Goal: Task Accomplishment & Management: Complete application form

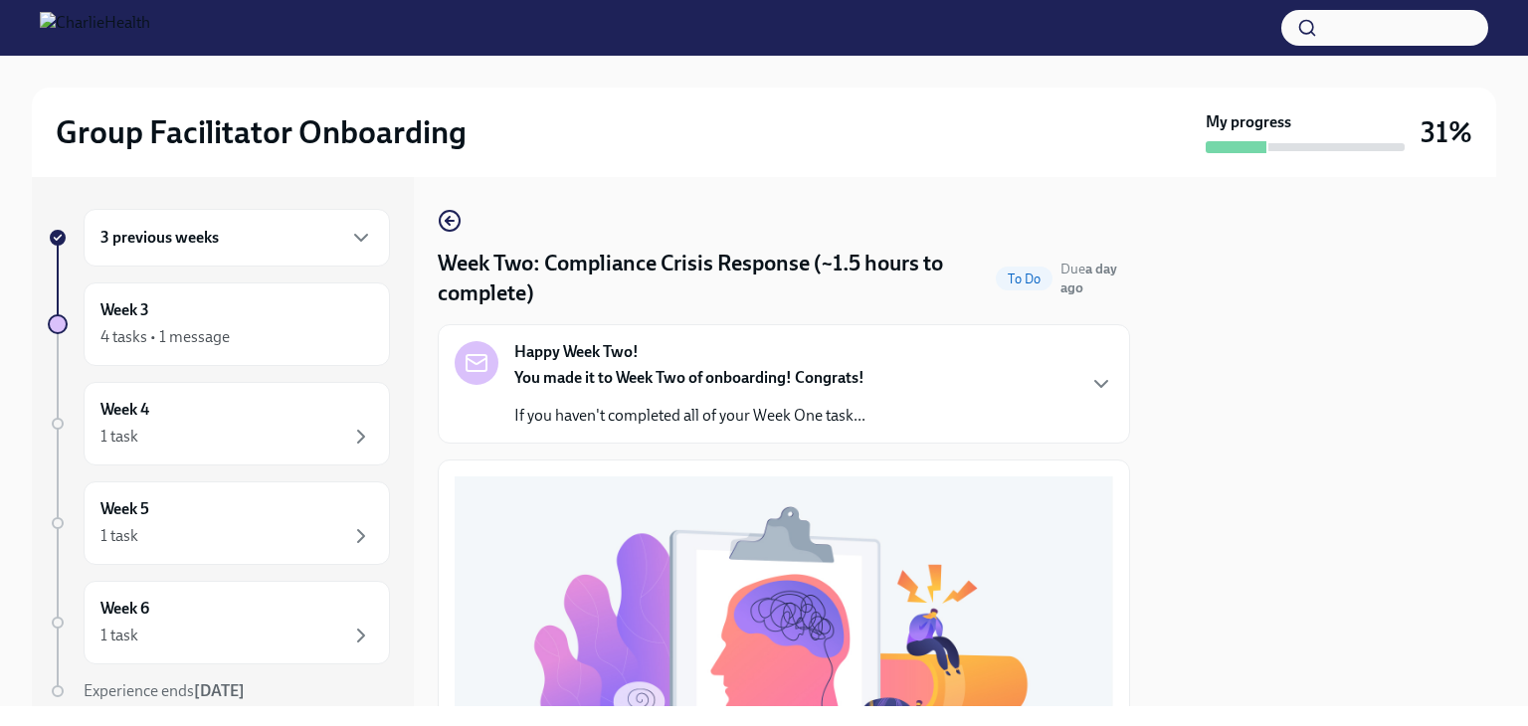
scroll to position [744, 0]
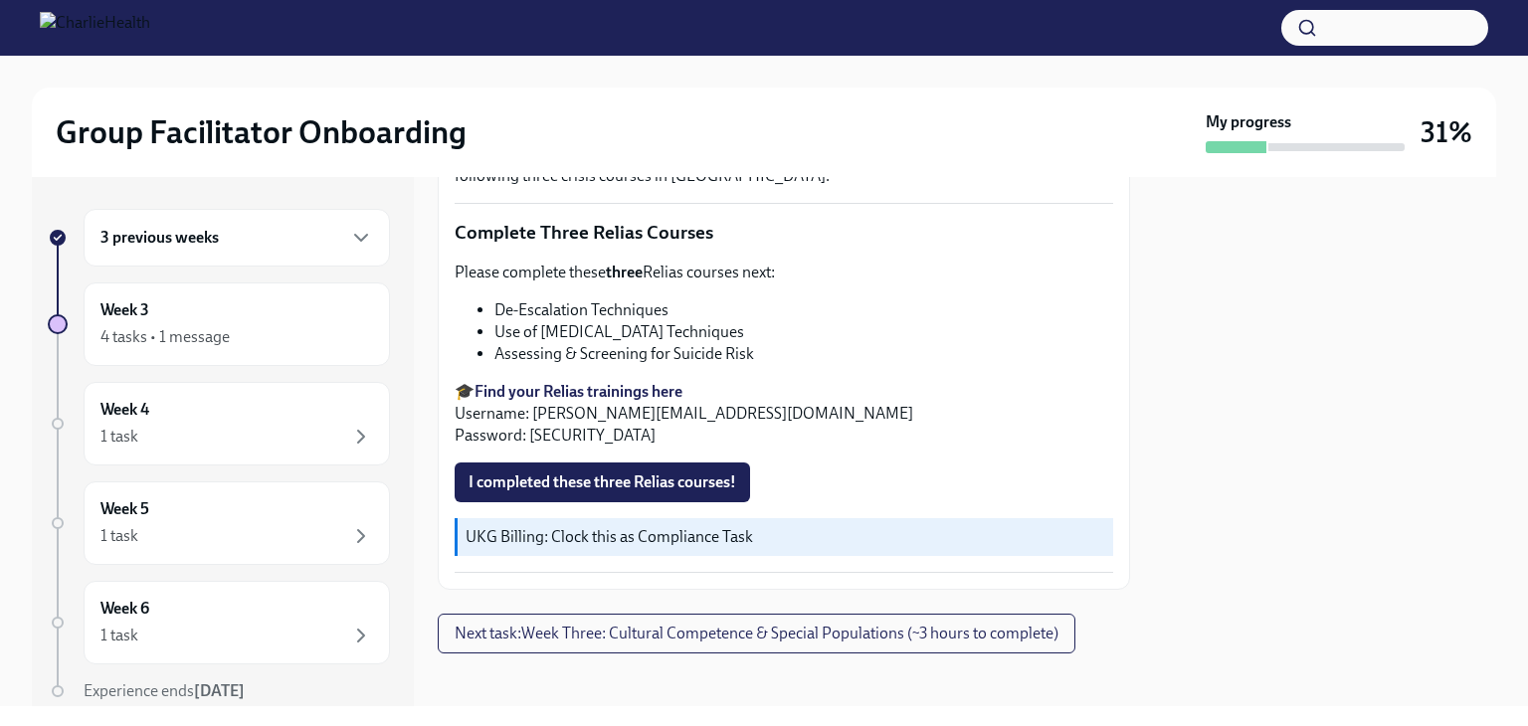
click at [542, 382] on strong "Find your Relias trainings here" at bounding box center [579, 391] width 208 height 19
click at [638, 475] on span "I completed these three Relias courses!" at bounding box center [603, 483] width 268 height 20
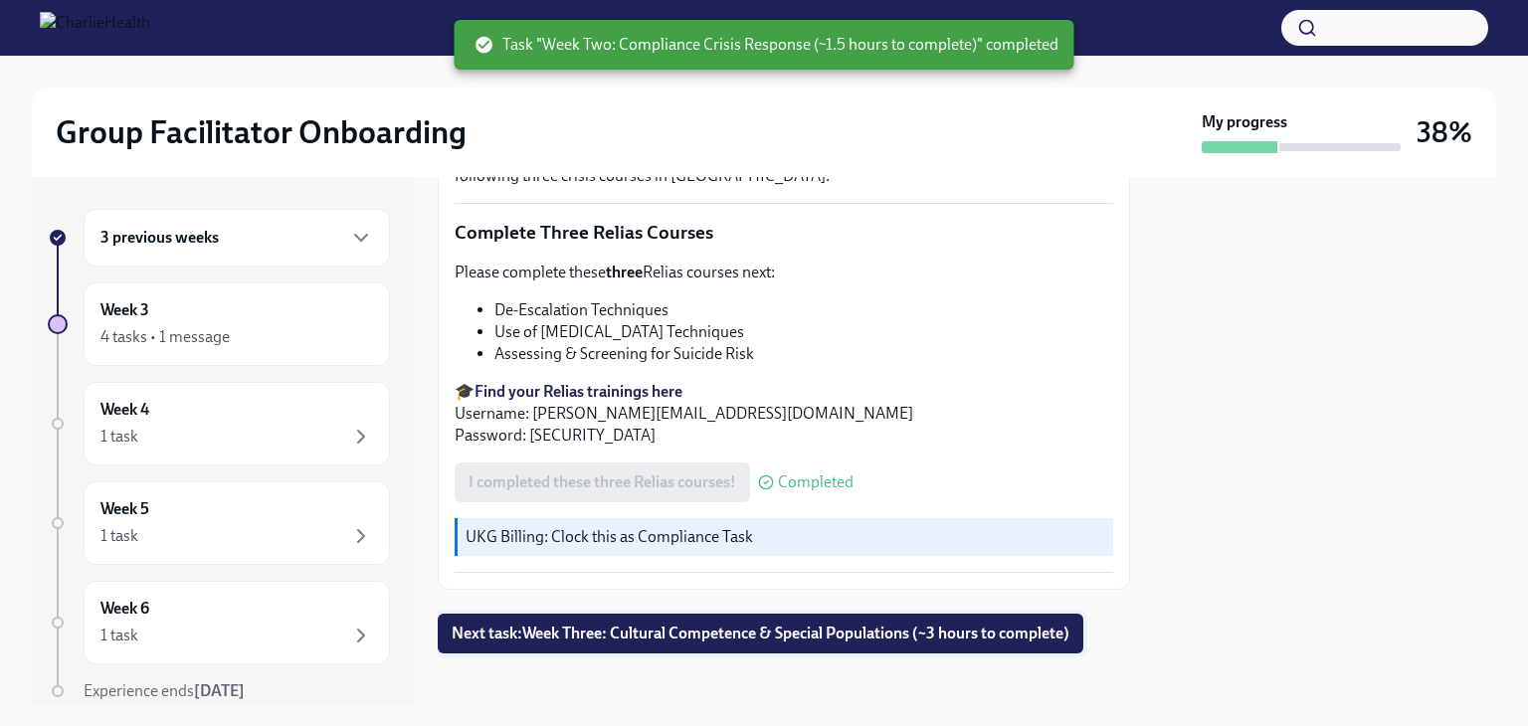
scroll to position [745, 0]
click at [765, 626] on span "Next task : Week Three: Cultural Competence & Special Populations (~3 hours to …" at bounding box center [761, 633] width 618 height 20
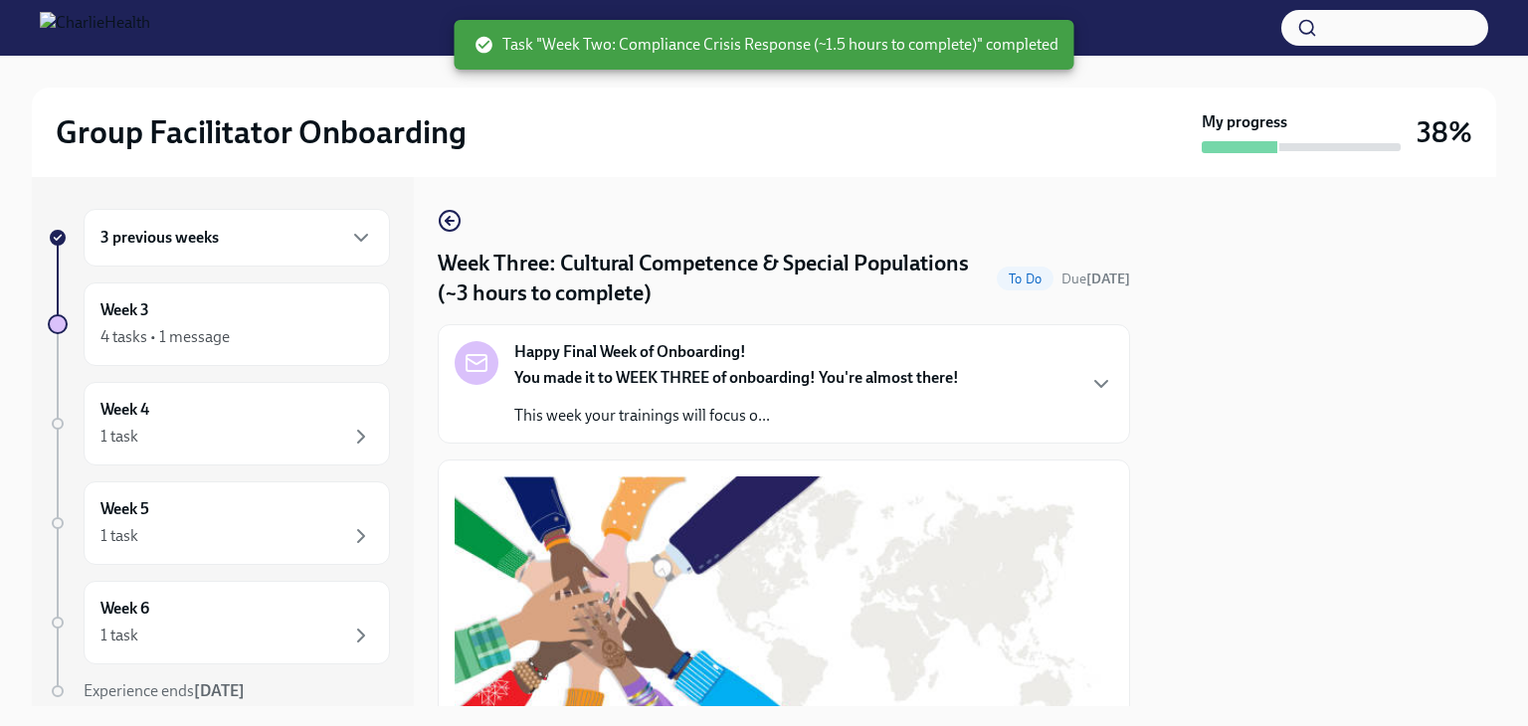
click at [303, 251] on div "3 previous weeks" at bounding box center [237, 238] width 306 height 58
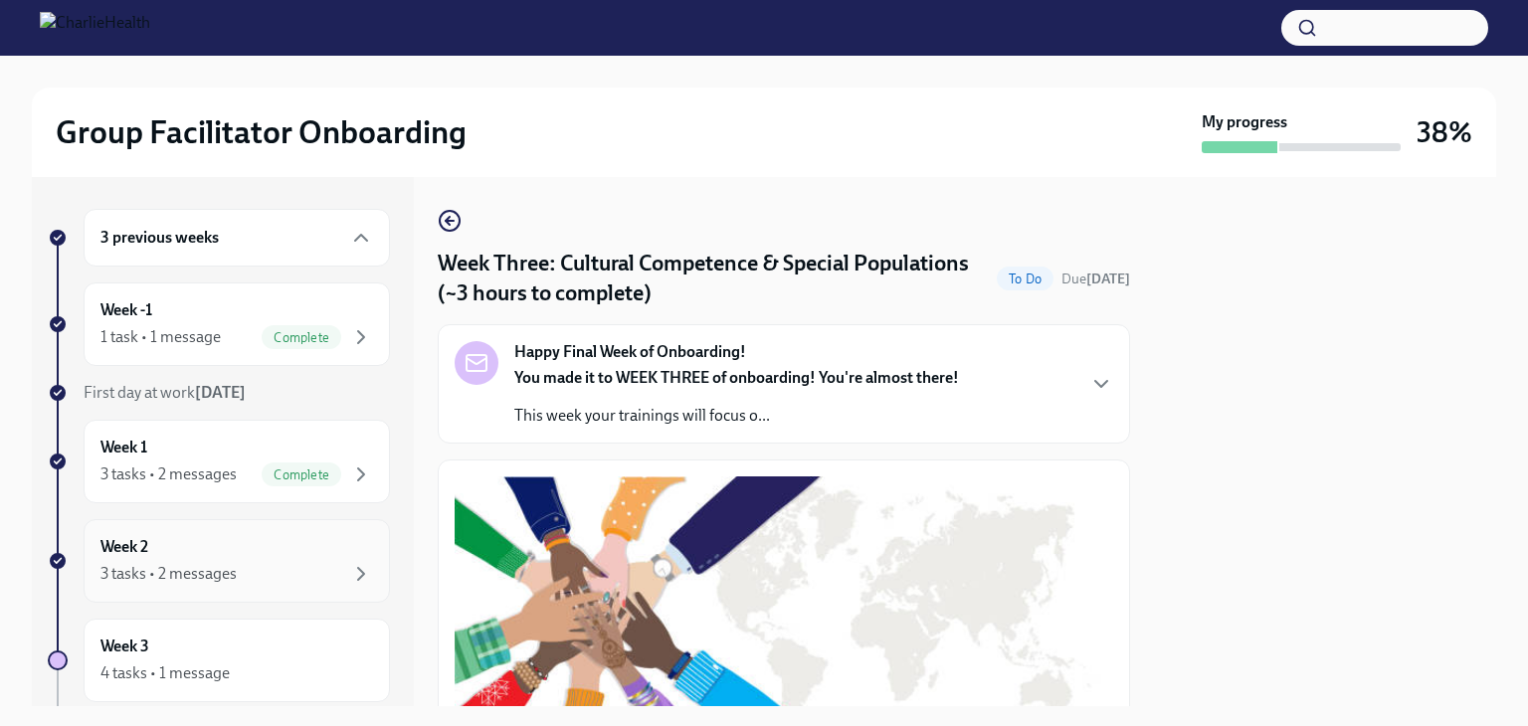
click at [285, 551] on div "Week 2 3 tasks • 2 messages" at bounding box center [236, 561] width 273 height 50
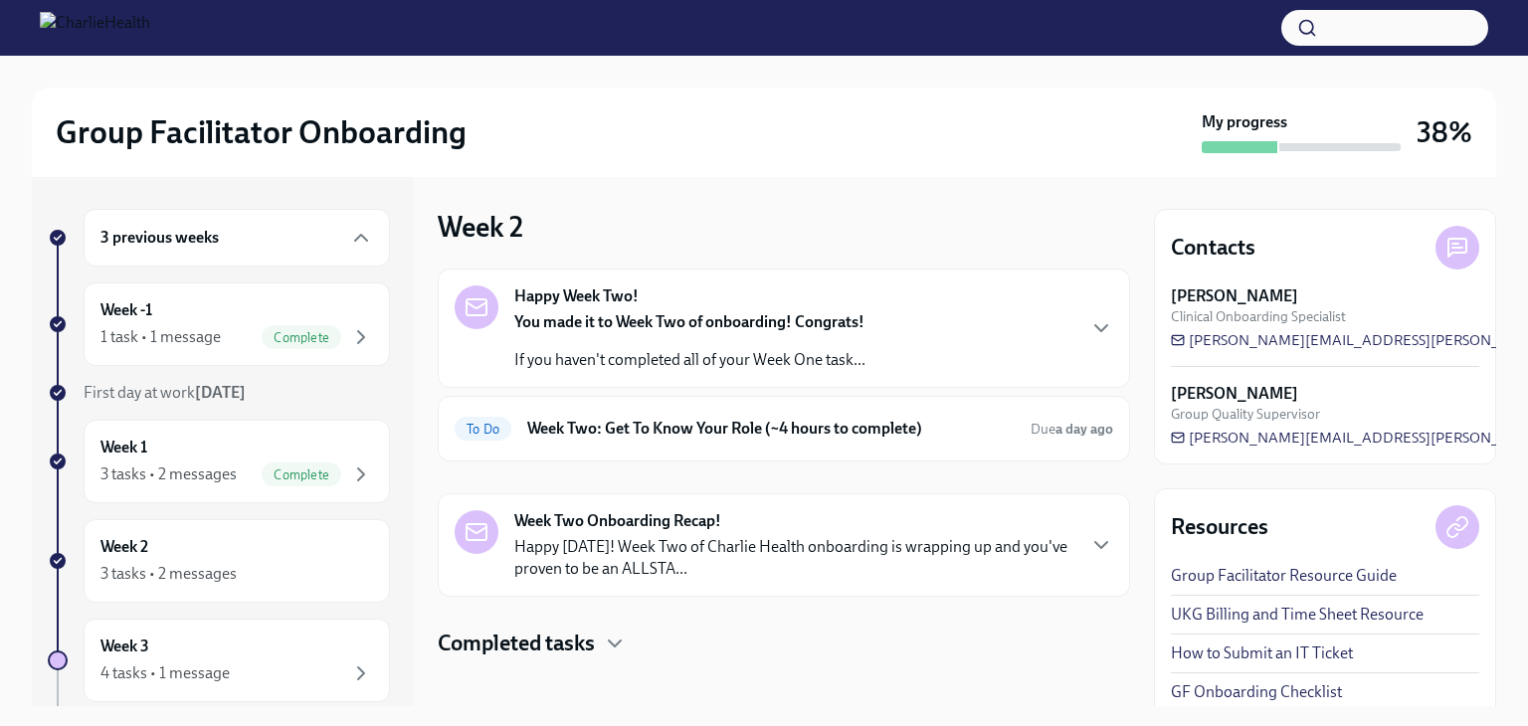
click at [939, 335] on div "Happy Week Two! You made it to Week Two of onboarding! Congrats! If you haven't…" at bounding box center [784, 329] width 659 height 86
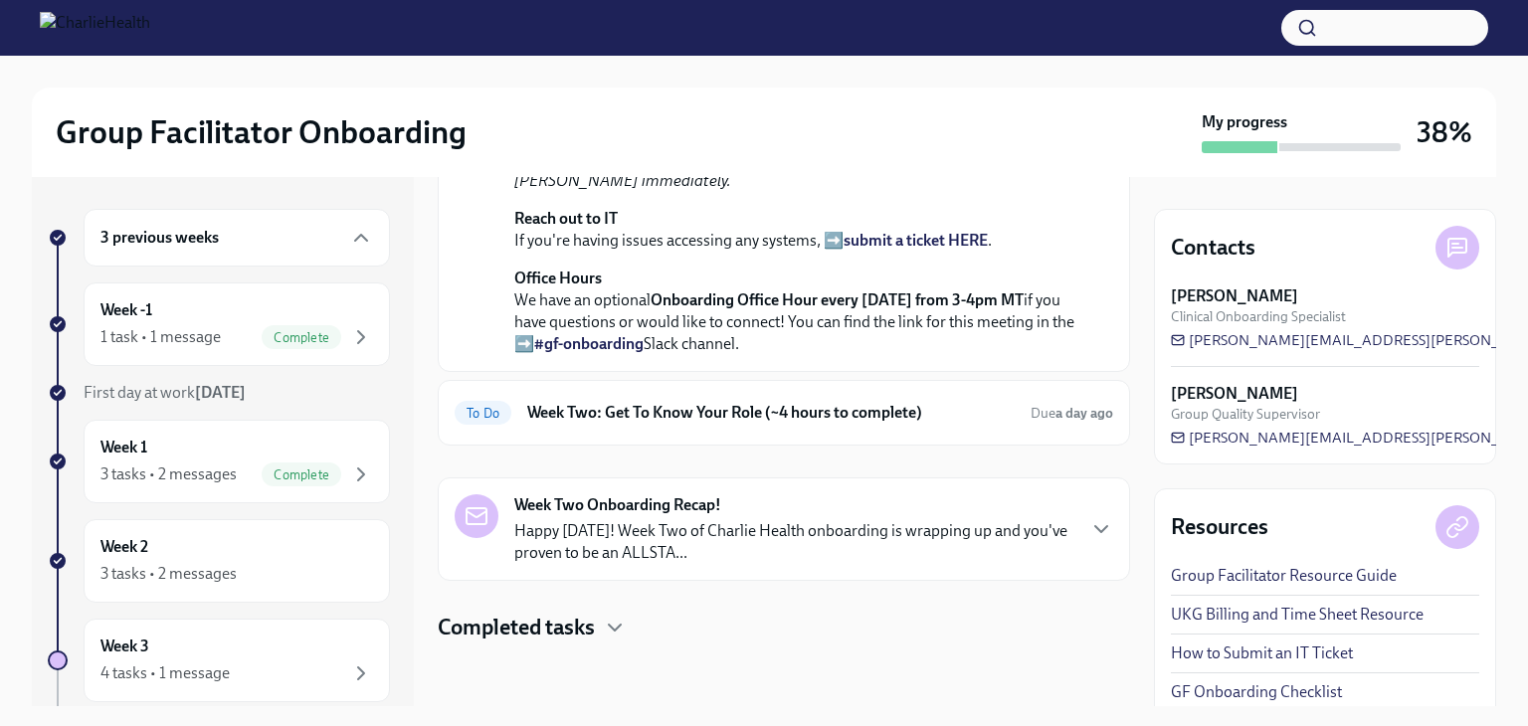
scroll to position [667, 0]
click at [955, 415] on h6 "Week Two: Get To Know Your Role (~4 hours to complete)" at bounding box center [771, 413] width 488 height 22
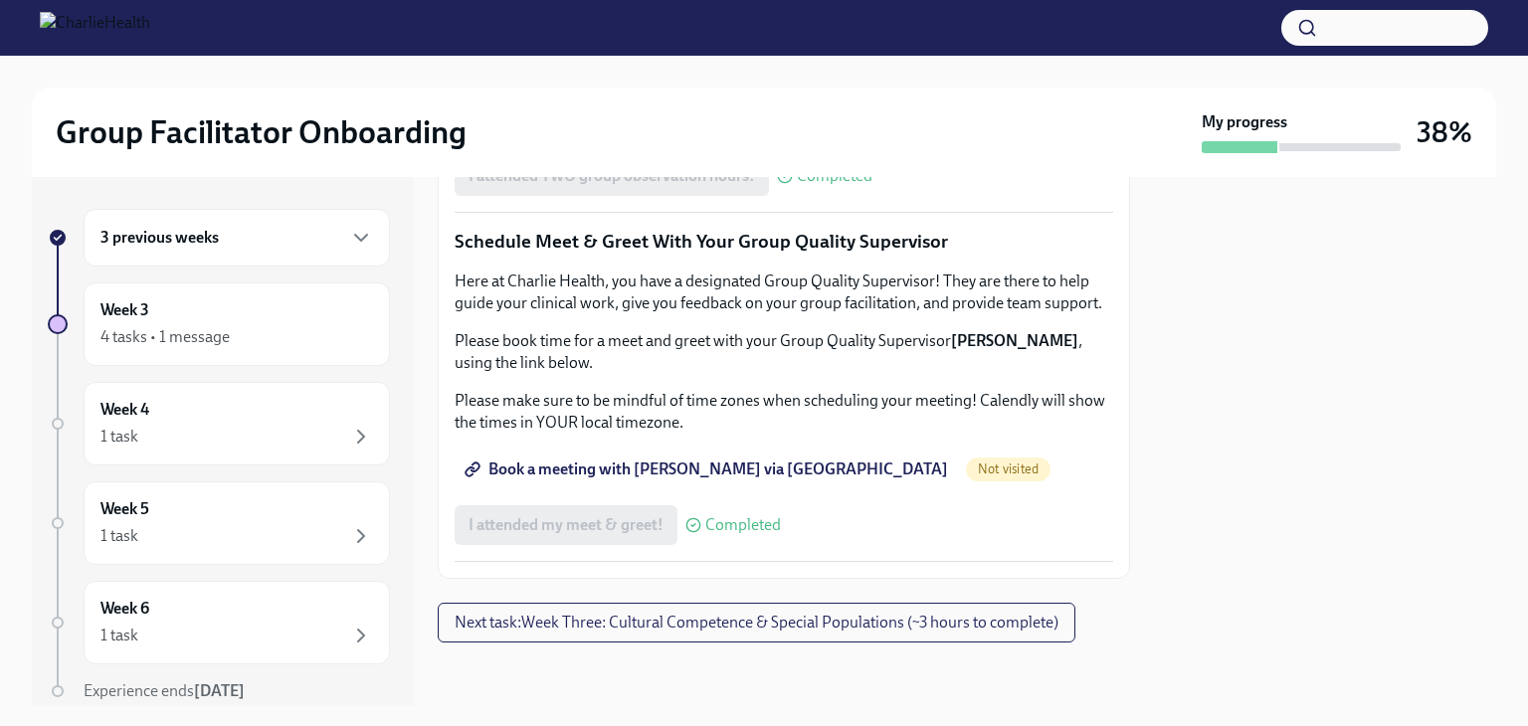
scroll to position [1990, 0]
click at [610, 467] on span "Book a meeting with [PERSON_NAME] via [GEOGRAPHIC_DATA]" at bounding box center [709, 470] width 480 height 20
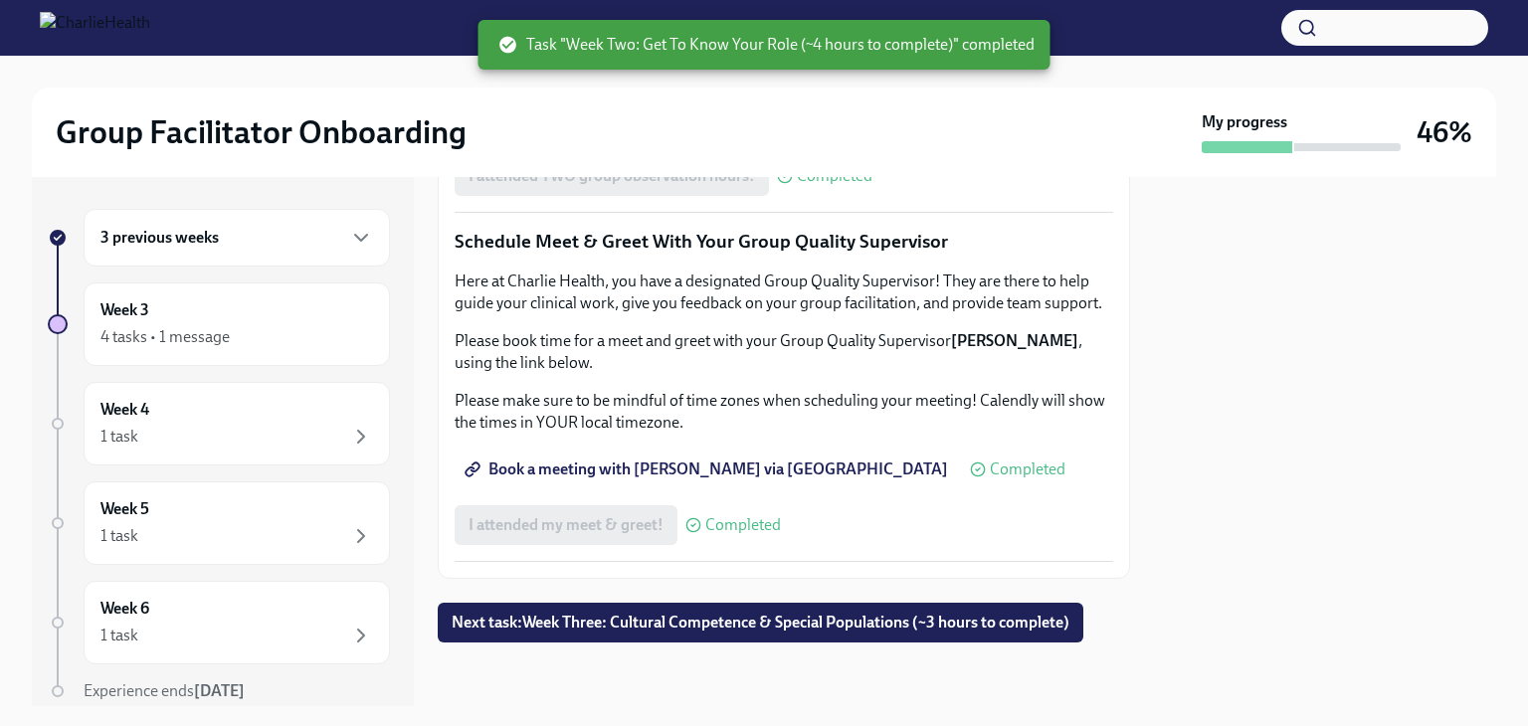
click at [280, 248] on div "3 previous weeks" at bounding box center [236, 238] width 273 height 24
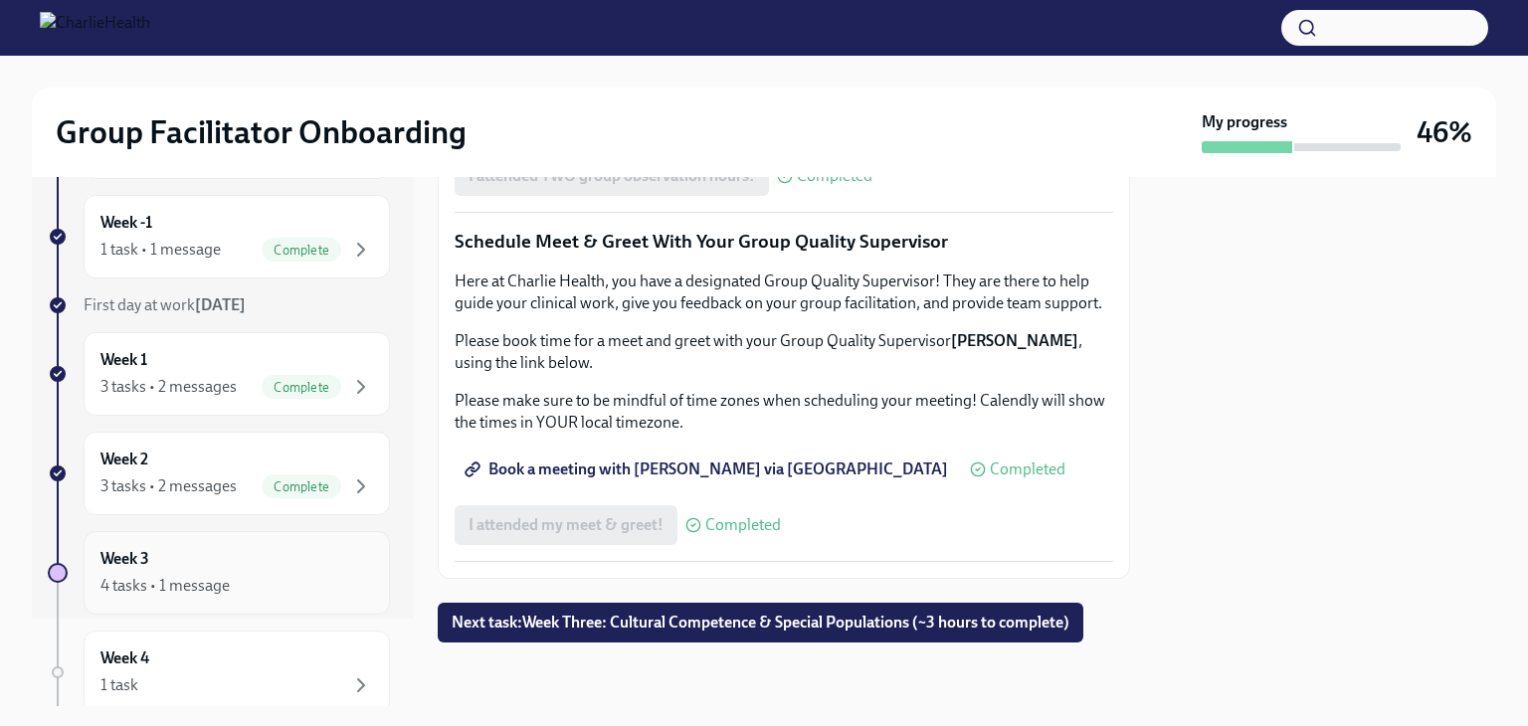
scroll to position [99, 0]
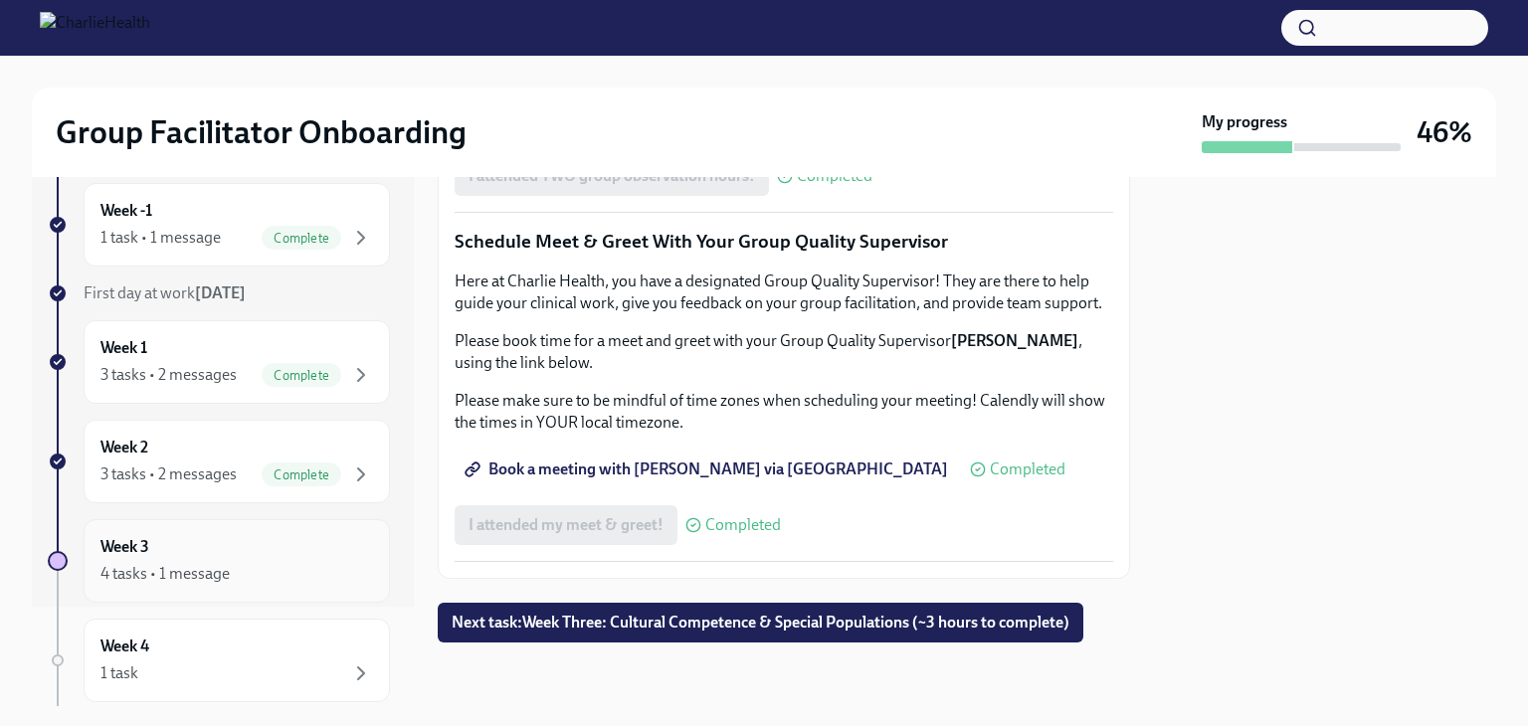
click at [287, 572] on div "4 tasks • 1 message" at bounding box center [236, 574] width 273 height 24
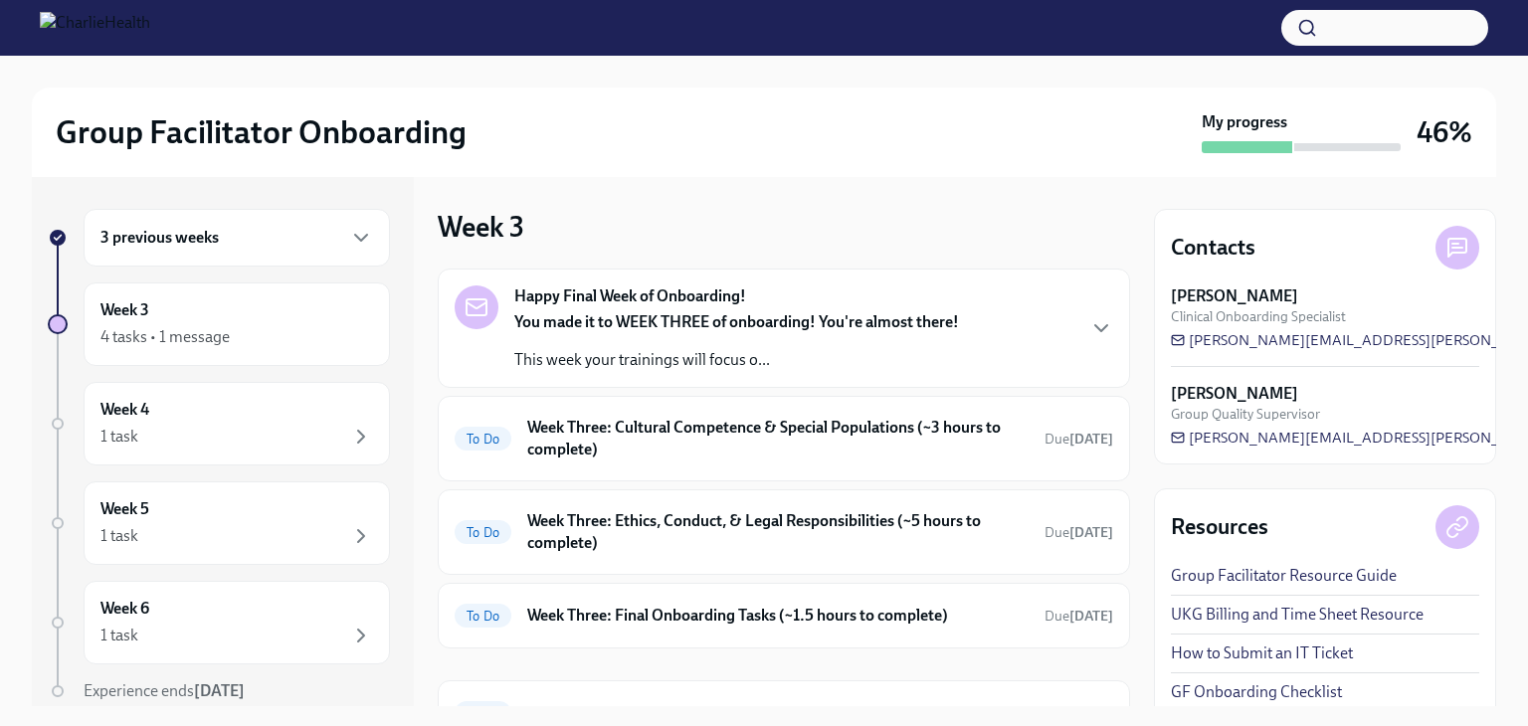
click at [704, 328] on strong "You made it to WEEK THREE of onboarding! You're almost there!" at bounding box center [736, 321] width 445 height 19
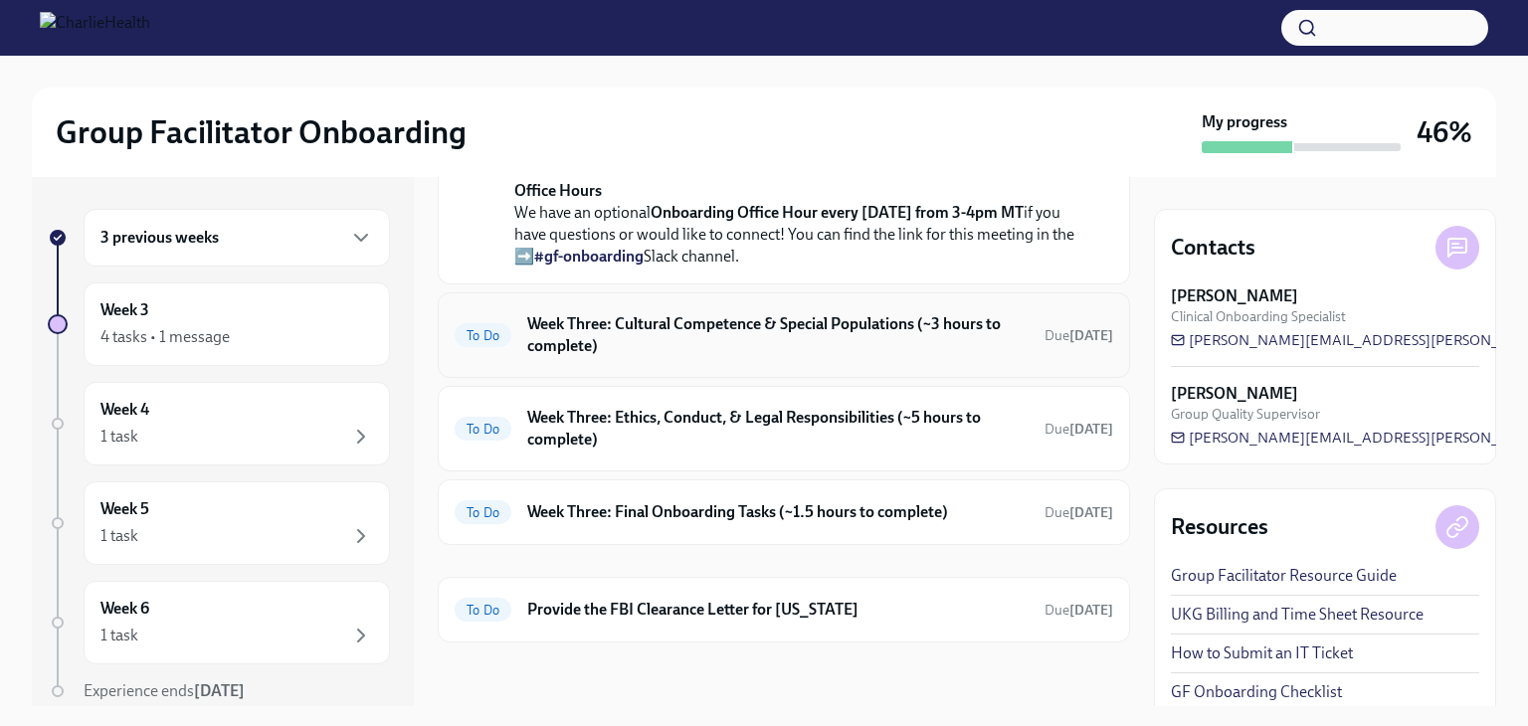
scroll to position [880, 0]
click at [728, 351] on h6 "Week Three: Cultural Competence & Special Populations (~3 hours to complete)" at bounding box center [777, 335] width 501 height 44
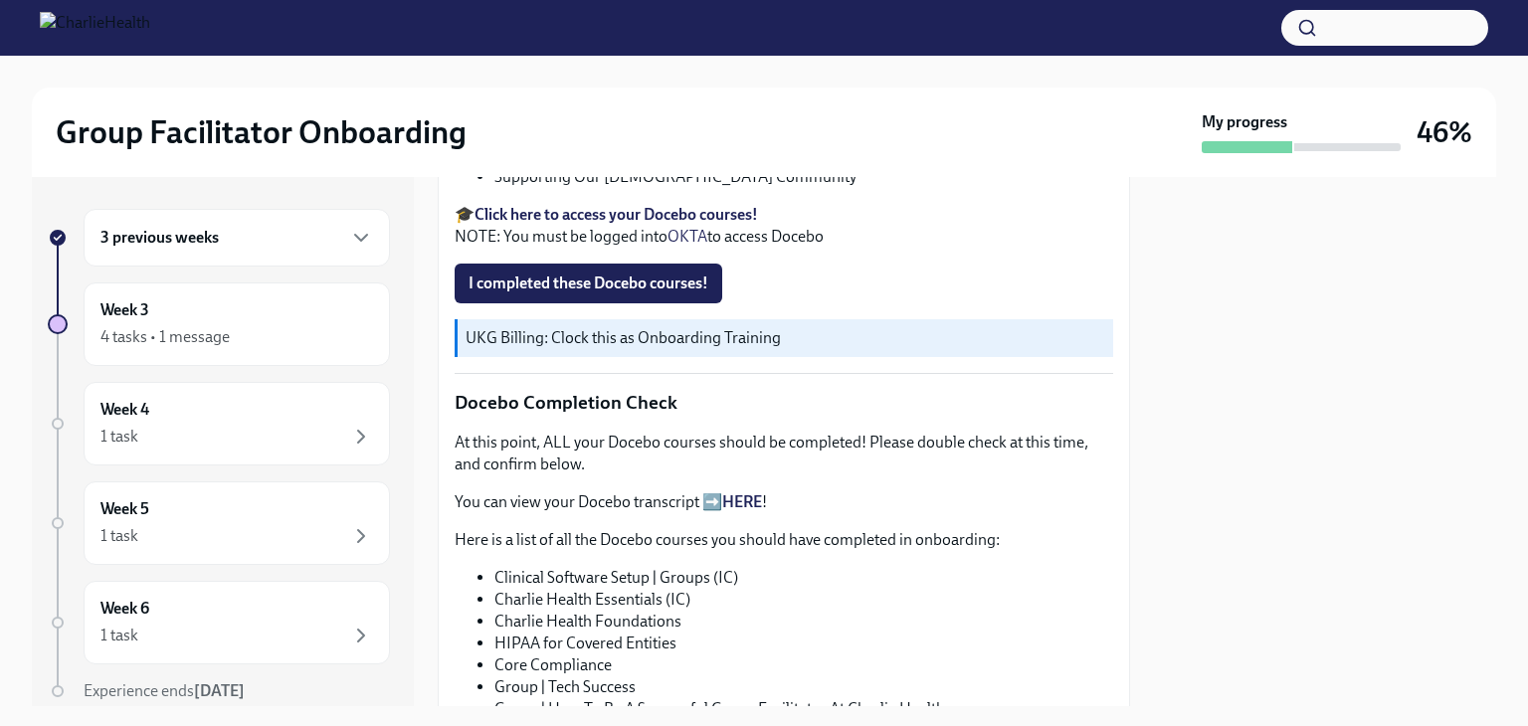
scroll to position [597, 0]
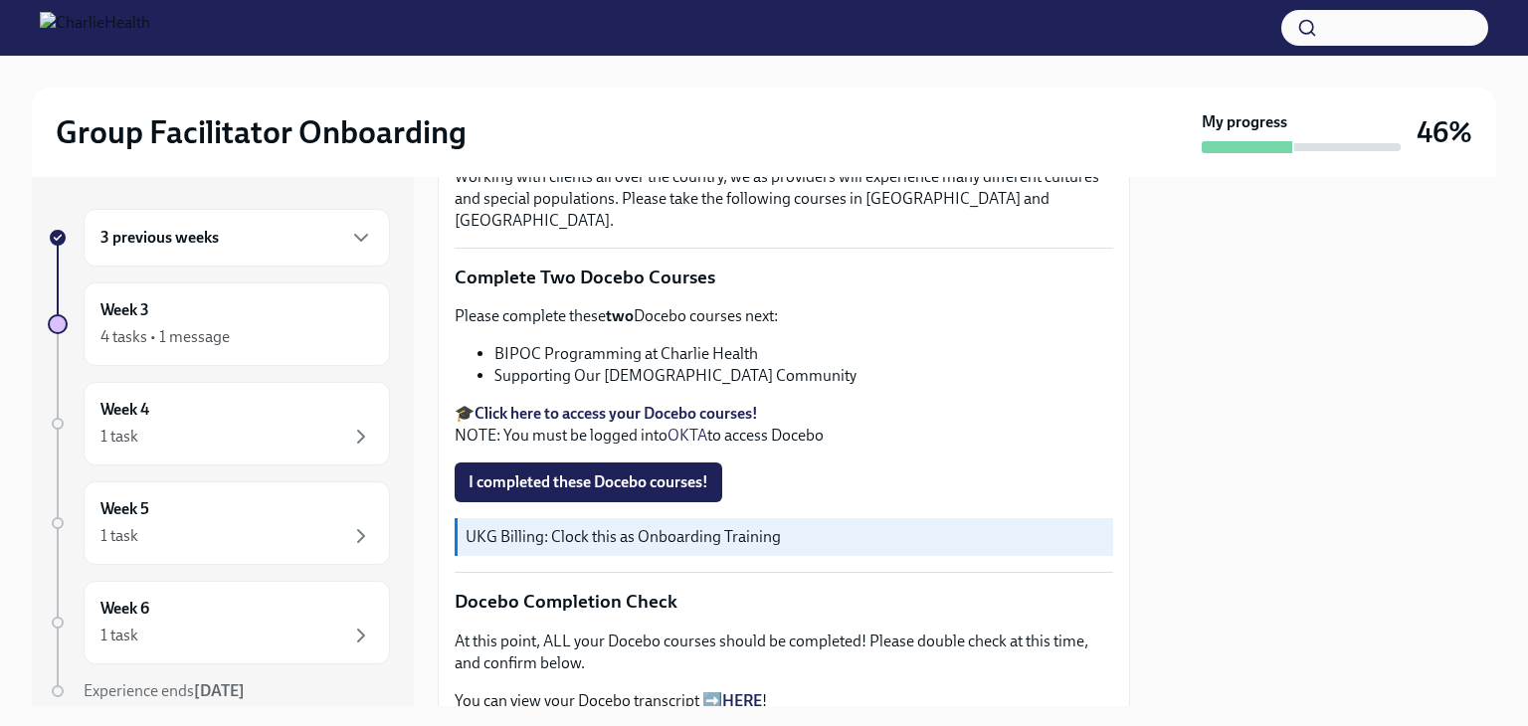
click at [533, 305] on div "Please complete these two Docebo courses next: BIPOC Programming at Charlie Hea…" at bounding box center [784, 375] width 659 height 141
click at [557, 404] on strong "Click here to access your Docebo courses!" at bounding box center [617, 413] width 284 height 19
click at [472, 473] on span "I completed these Docebo courses!" at bounding box center [589, 483] width 240 height 20
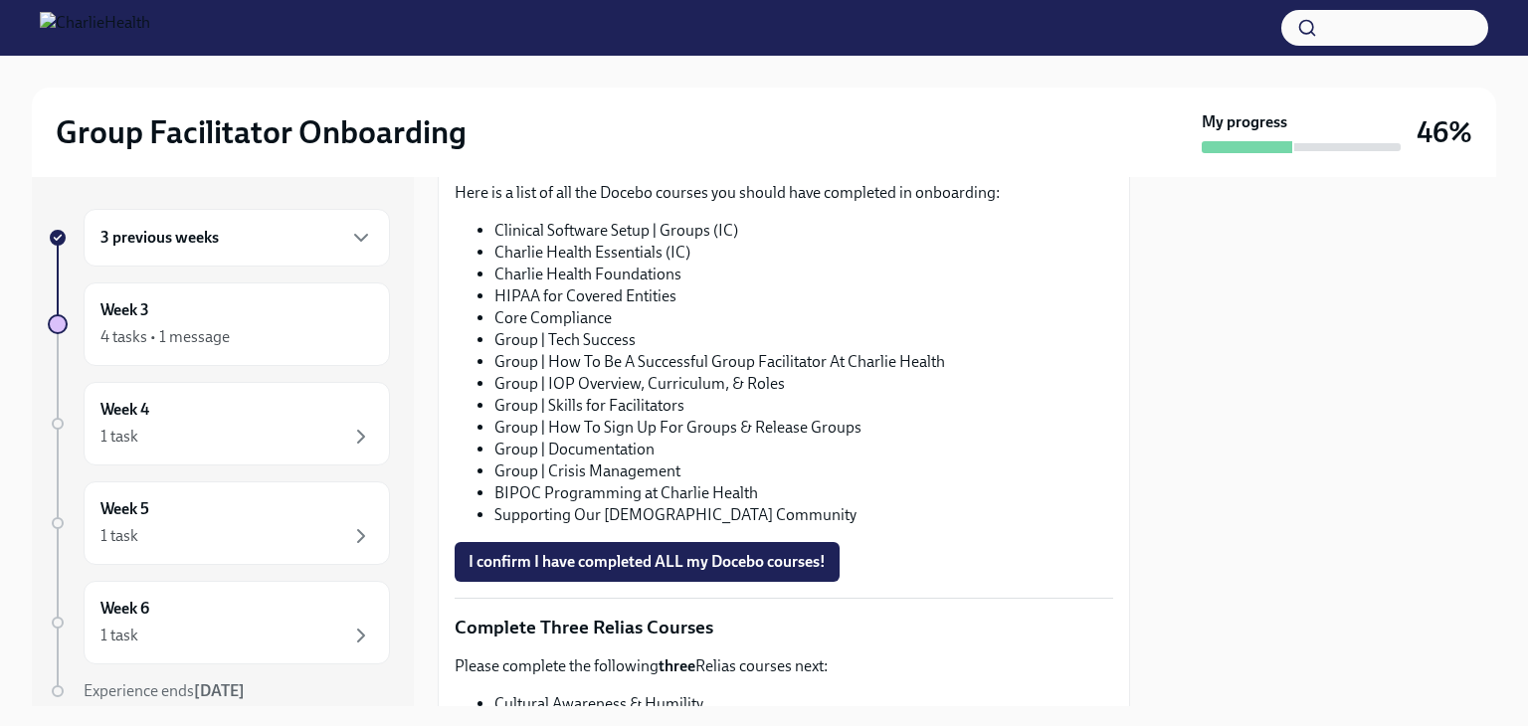
scroll to position [1122, 0]
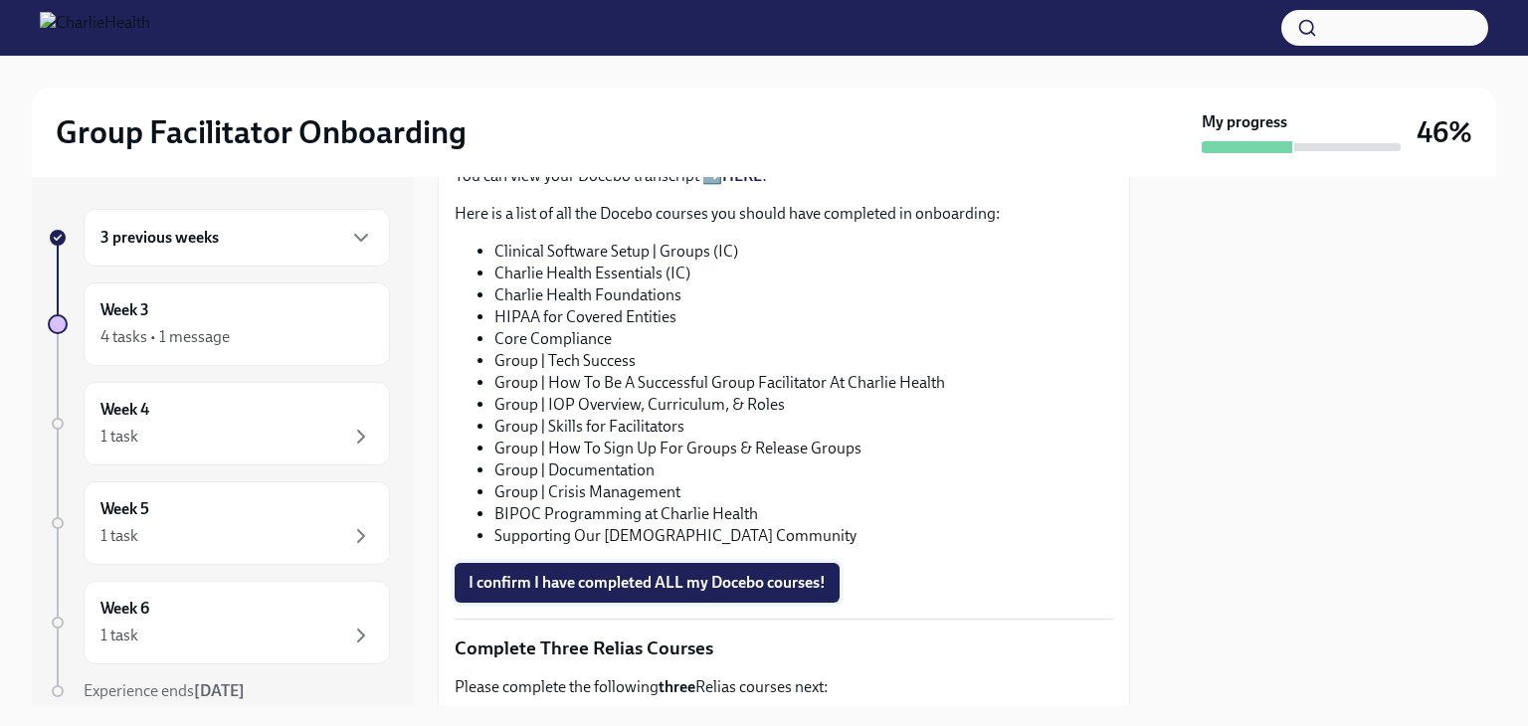
click at [720, 573] on span "I confirm I have completed ALL my Docebo courses!" at bounding box center [647, 583] width 357 height 20
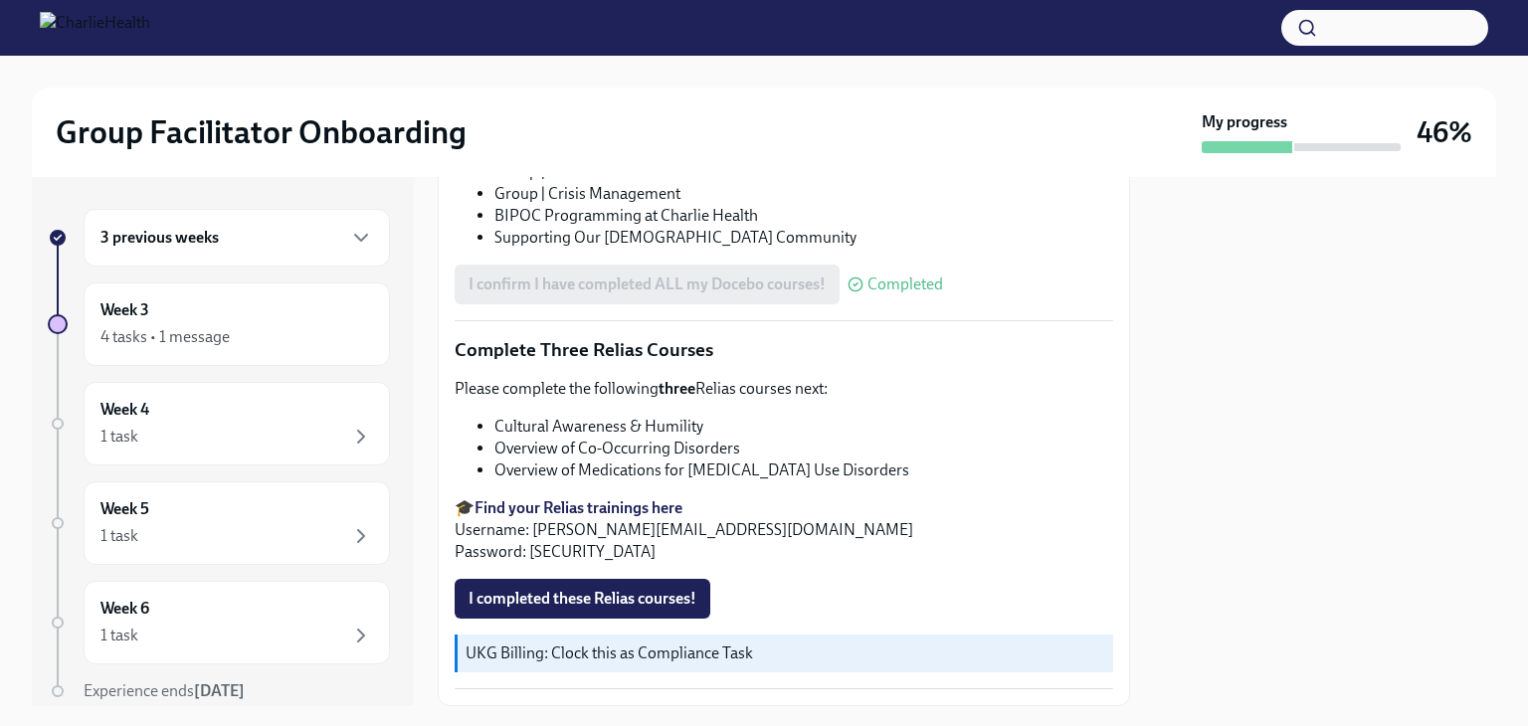
scroll to position [1519, 0]
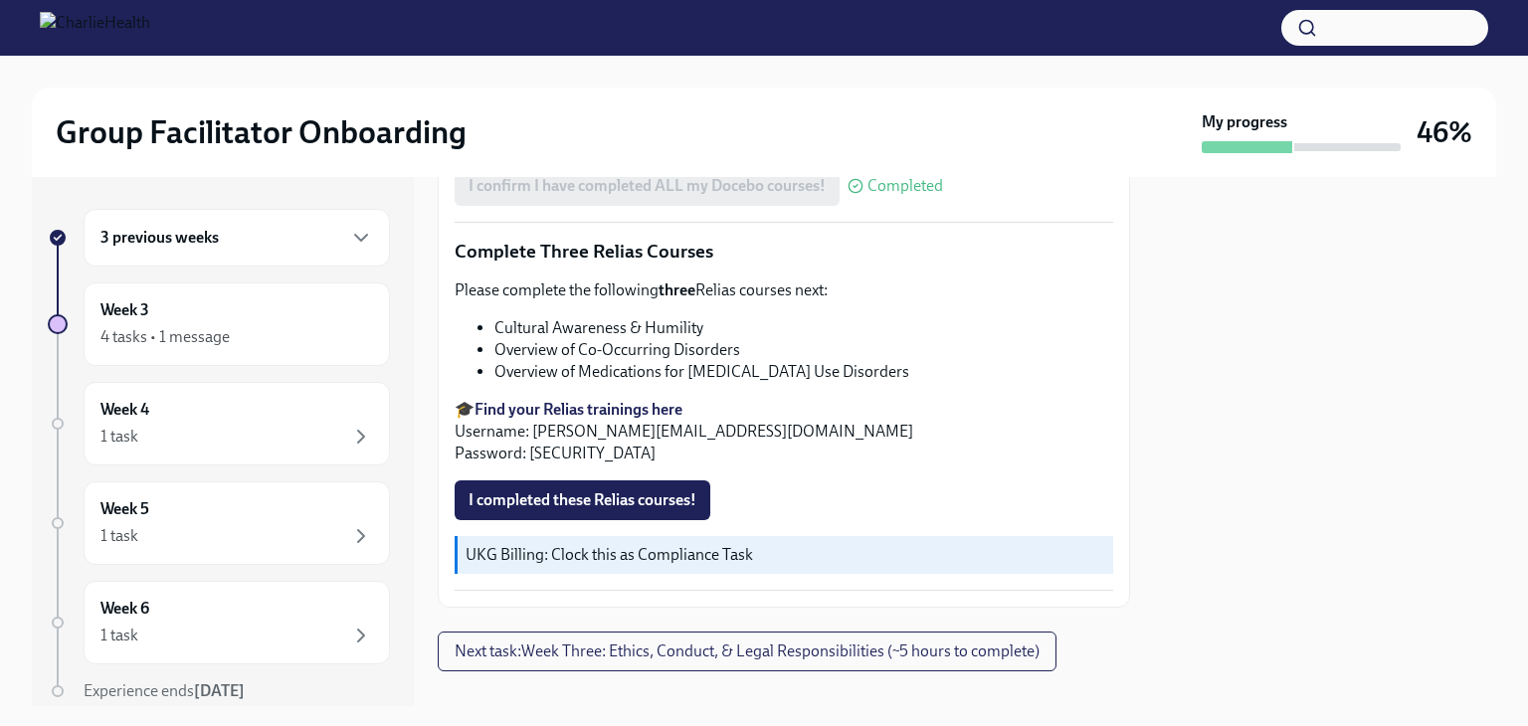
click at [633, 400] on strong "Find your Relias trainings here" at bounding box center [579, 409] width 208 height 19
